Goal: Entertainment & Leisure: Consume media (video, audio)

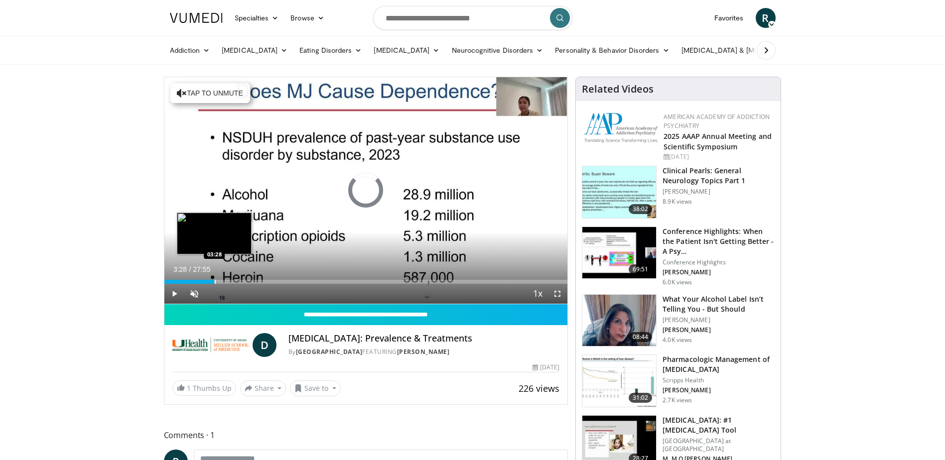
click at [214, 275] on div "Loaded : 0.00% 03:28 03:28" at bounding box center [365, 278] width 403 height 9
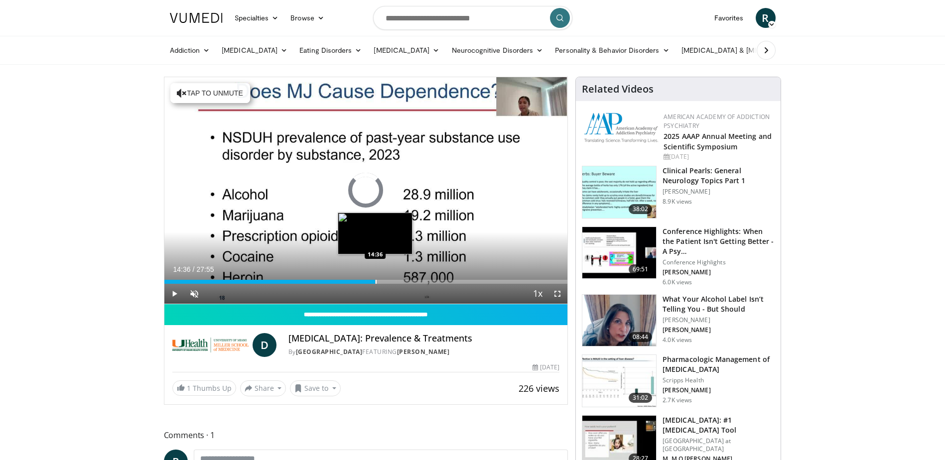
click at [375, 278] on div "Loaded : 16.58% 14:36 14:36" at bounding box center [365, 278] width 403 height 9
click at [398, 279] on div "Loaded : 56.12% 14:38 15:59" at bounding box center [365, 278] width 403 height 9
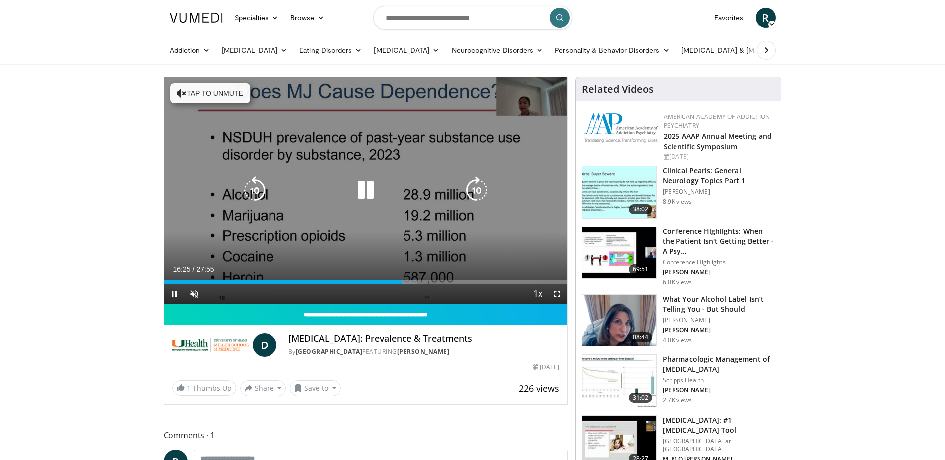
click at [477, 187] on icon "Video Player" at bounding box center [477, 190] width 28 height 28
click at [476, 190] on icon "Video Player" at bounding box center [477, 190] width 28 height 28
drag, startPoint x: 476, startPoint y: 190, endPoint x: 476, endPoint y: 196, distance: 6.5
click at [476, 196] on icon "Video Player" at bounding box center [477, 190] width 28 height 28
click at [474, 183] on icon "Video Player" at bounding box center [477, 190] width 28 height 28
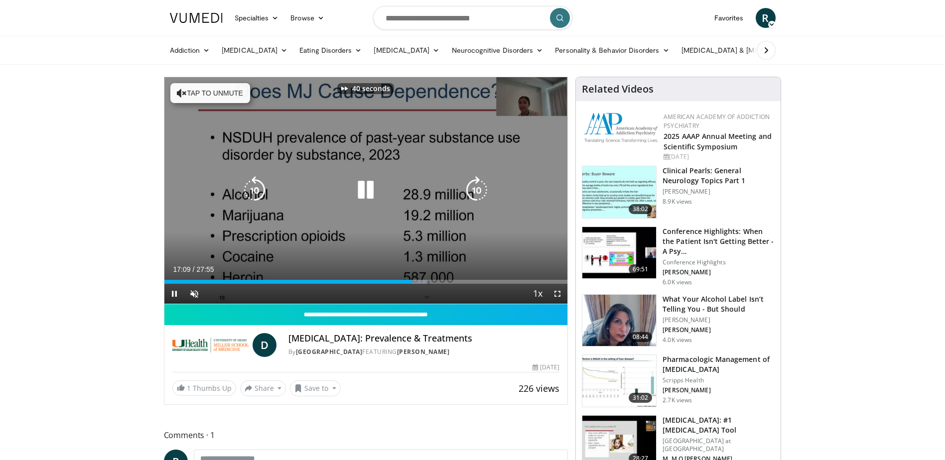
click at [474, 183] on icon "Video Player" at bounding box center [477, 190] width 28 height 28
click at [473, 182] on icon "Video Player" at bounding box center [477, 190] width 28 height 28
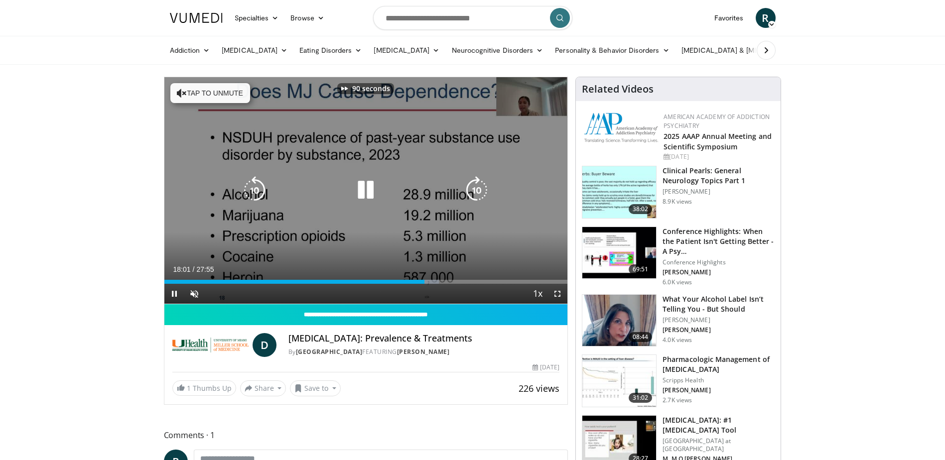
click at [472, 181] on icon "Video Player" at bounding box center [477, 190] width 28 height 28
click at [472, 187] on icon "Video Player" at bounding box center [477, 190] width 28 height 28
click at [472, 194] on icon "Video Player" at bounding box center [477, 190] width 28 height 28
click at [472, 197] on icon "Video Player" at bounding box center [477, 190] width 28 height 28
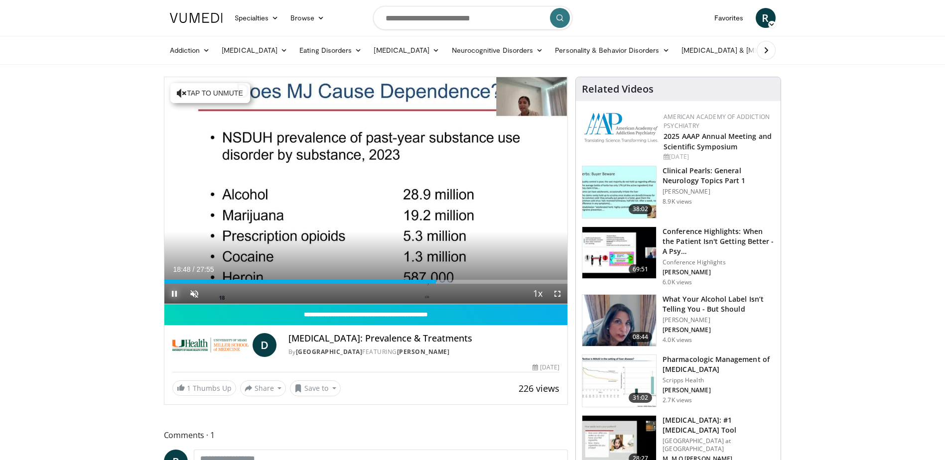
click at [171, 293] on span "Video Player" at bounding box center [174, 294] width 20 height 20
click at [412, 283] on div "Progress Bar" at bounding box center [412, 282] width 1 height 4
click at [416, 276] on div "Loaded : 65.07% 17:05 17:28" at bounding box center [365, 278] width 403 height 9
click at [426, 280] on div "Loaded : 66.27% 17:28 18:01" at bounding box center [365, 282] width 403 height 4
click at [437, 279] on div "Loaded : 68.66% 18:07 18:55" at bounding box center [365, 278] width 403 height 9
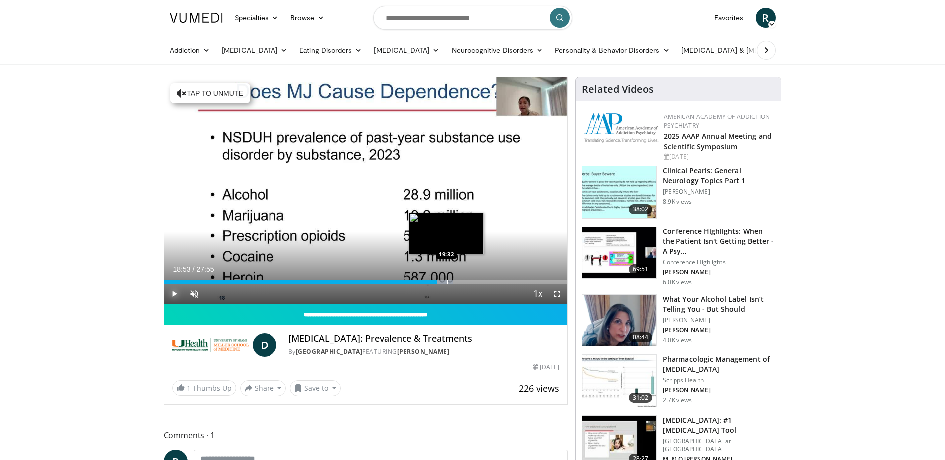
click at [447, 279] on div "Loaded : 71.64% 18:53 19:32" at bounding box center [365, 278] width 403 height 9
click at [449, 282] on div "Progress Bar" at bounding box center [449, 282] width 1 height 4
click at [464, 281] on div "Progress Bar" at bounding box center [464, 282] width 1 height 4
click at [476, 283] on div "Progress Bar" at bounding box center [476, 282] width 1 height 4
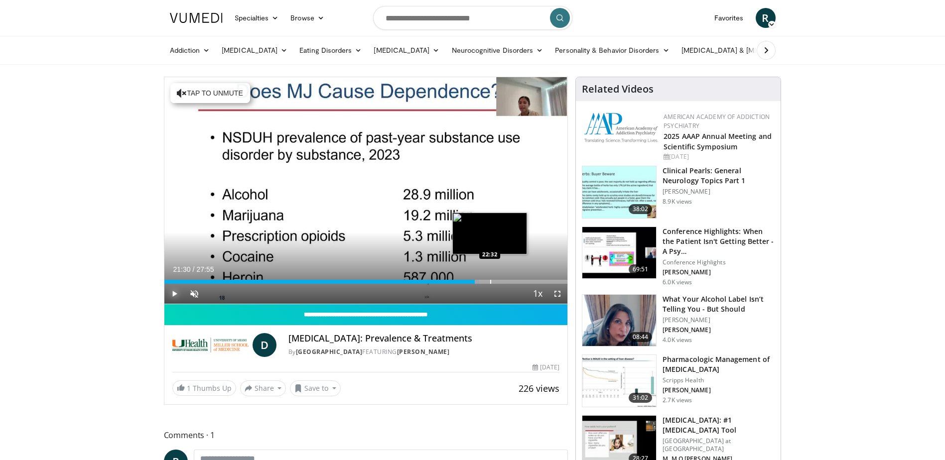
click at [490, 283] on div "Progress Bar" at bounding box center [490, 282] width 1 height 4
click at [504, 283] on div "Progress Bar" at bounding box center [504, 282] width 1 height 4
click at [513, 278] on div "Loaded : 87.64% 24:07 24:07" at bounding box center [365, 278] width 403 height 9
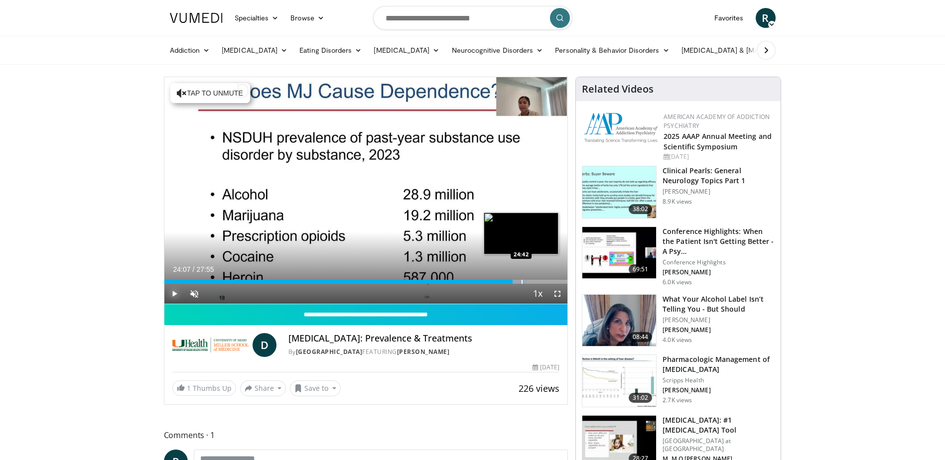
click at [519, 278] on div "Loaded : 90.01% 24:07 24:42" at bounding box center [365, 278] width 403 height 9
click at [530, 283] on div "Progress Bar" at bounding box center [530, 282] width 1 height 4
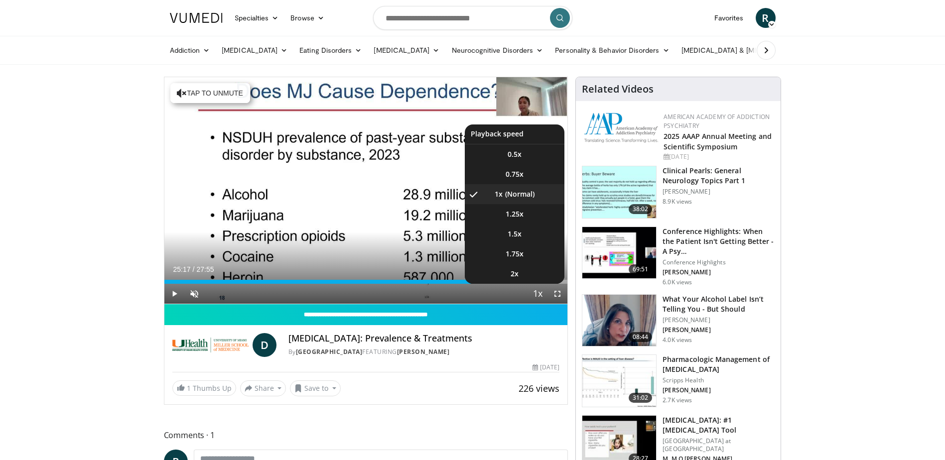
click at [540, 284] on span "Video Player" at bounding box center [537, 294] width 14 height 20
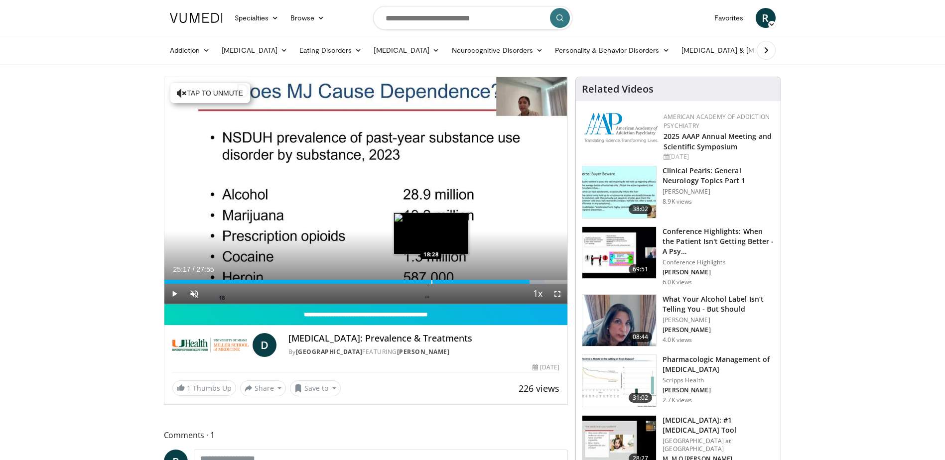
click at [434, 276] on div "Loaded : 94.33% 25:17 18:28" at bounding box center [365, 278] width 403 height 9
click at [428, 281] on div "Progress Bar" at bounding box center [428, 282] width 1 height 4
click at [420, 280] on div "17:44" at bounding box center [292, 282] width 257 height 4
click at [409, 282] on div "17:44" at bounding box center [292, 282] width 257 height 4
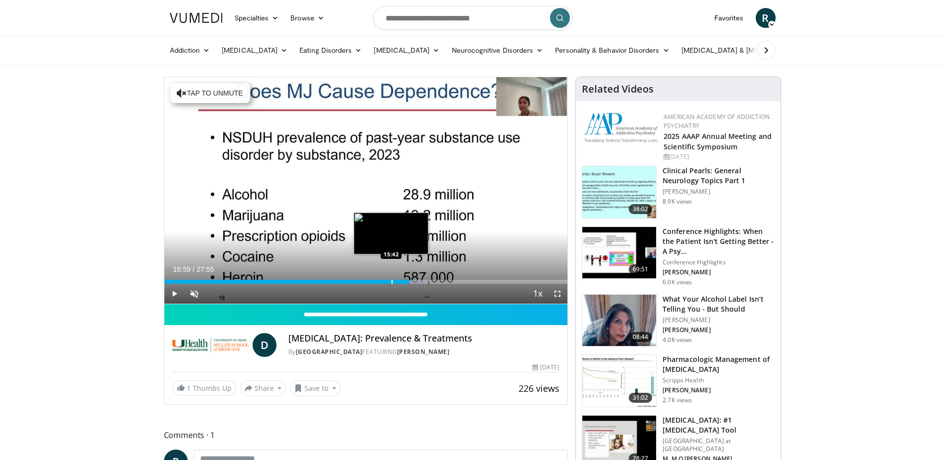
click at [391, 281] on div "Progress Bar" at bounding box center [391, 282] width 1 height 4
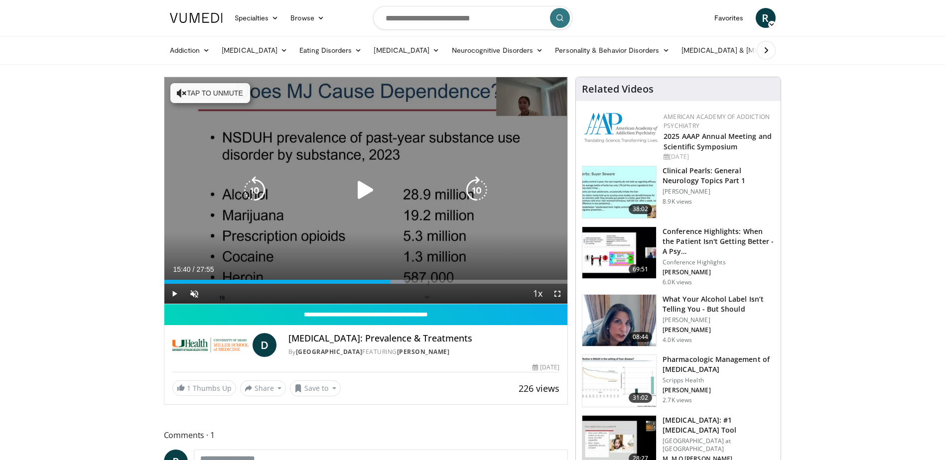
click at [367, 216] on div "130 seconds Tap to unmute" at bounding box center [365, 190] width 403 height 227
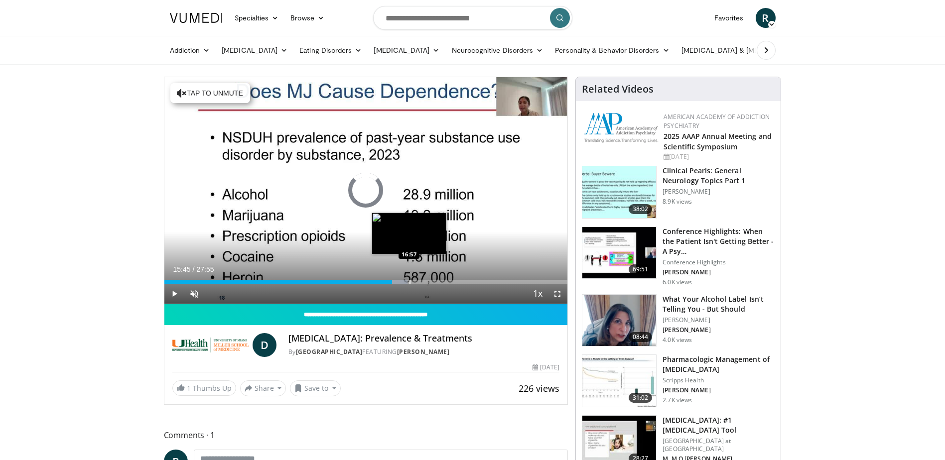
click at [409, 280] on div "Progress Bar" at bounding box center [409, 282] width 1 height 4
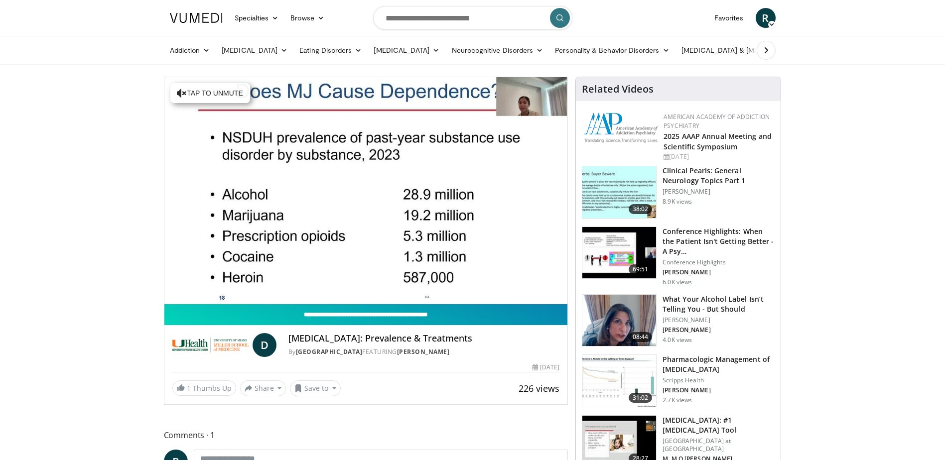
click at [420, 314] on input "**********" at bounding box center [365, 314] width 403 height 21
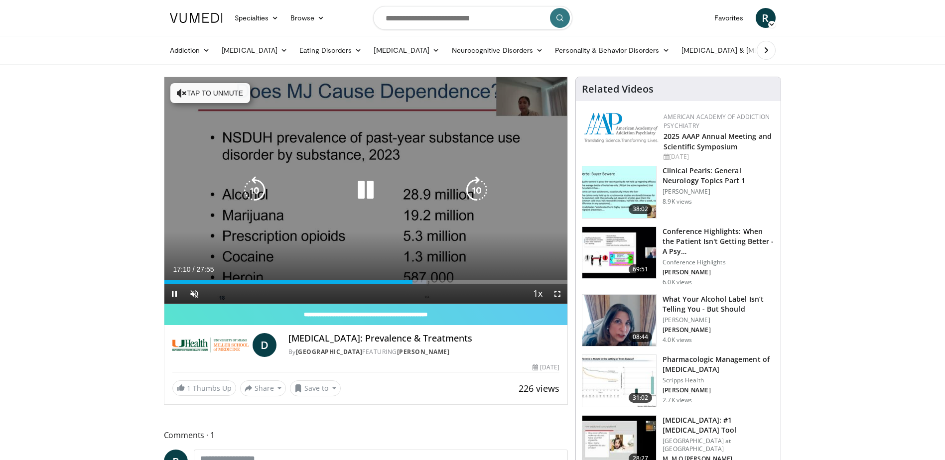
click at [397, 212] on div "130 seconds Tap to unmute" at bounding box center [365, 190] width 403 height 227
